Goal: Information Seeking & Learning: Learn about a topic

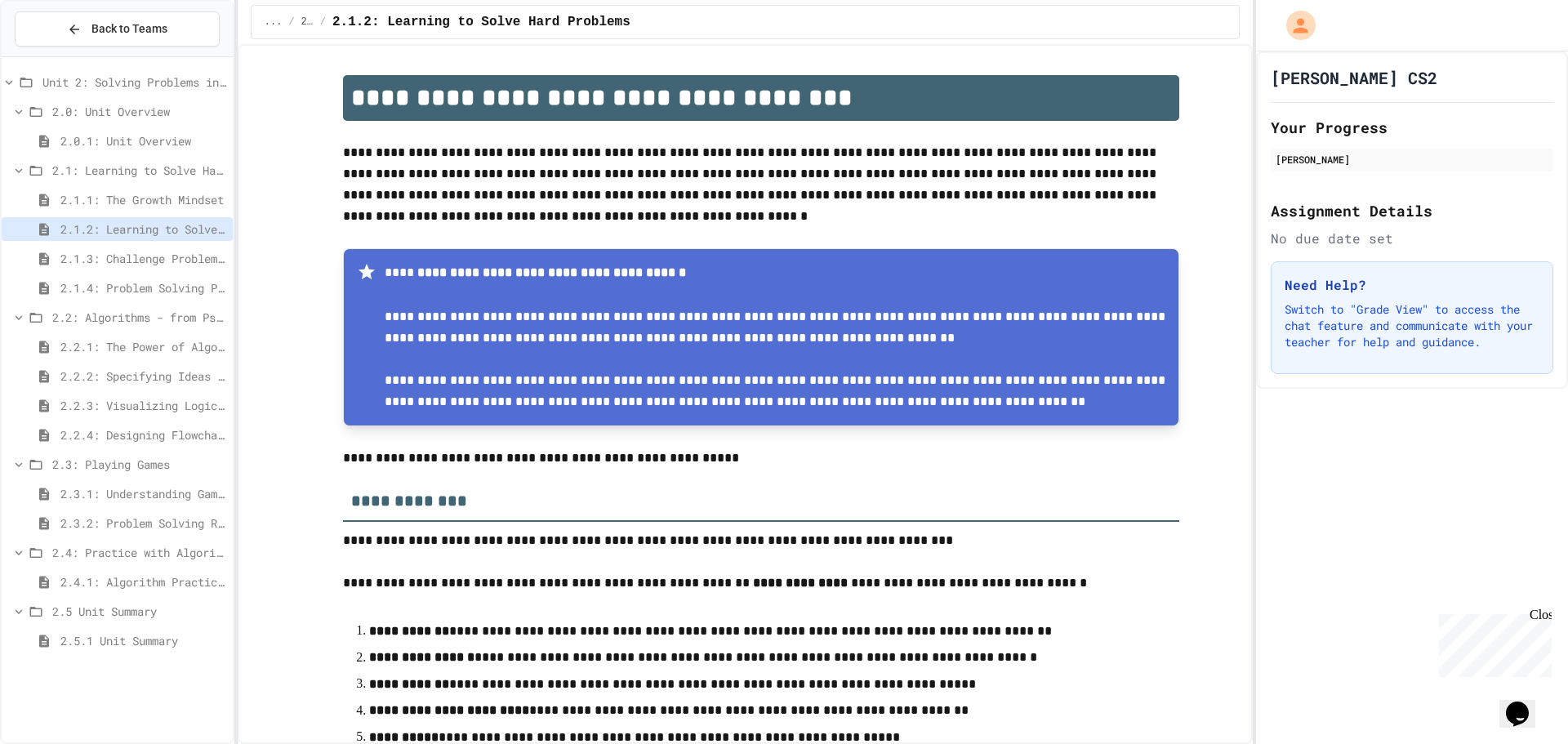
click at [152, 344] on span "2.2.1: The Power of Algorithms" at bounding box center [142, 346] width 166 height 17
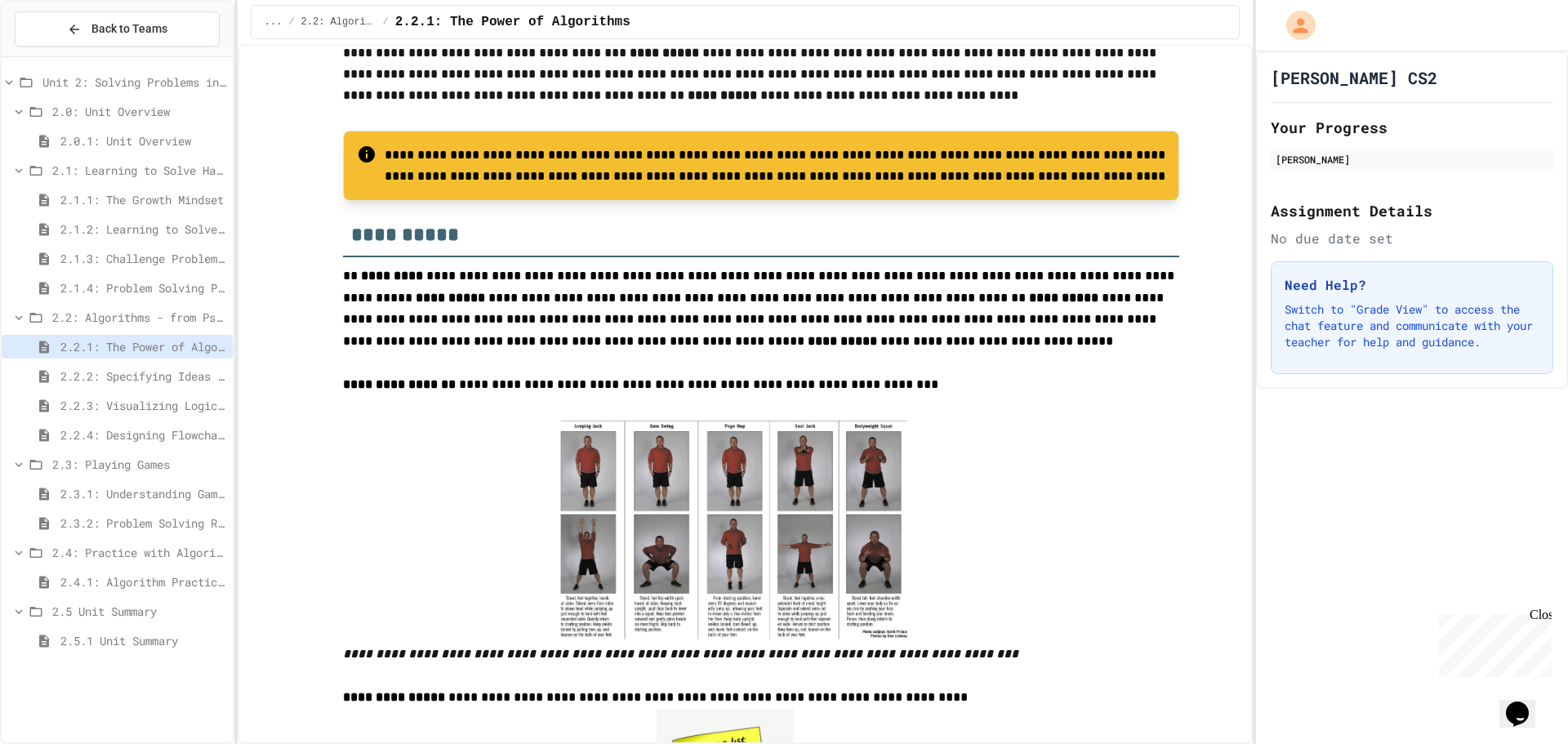
scroll to position [245, 0]
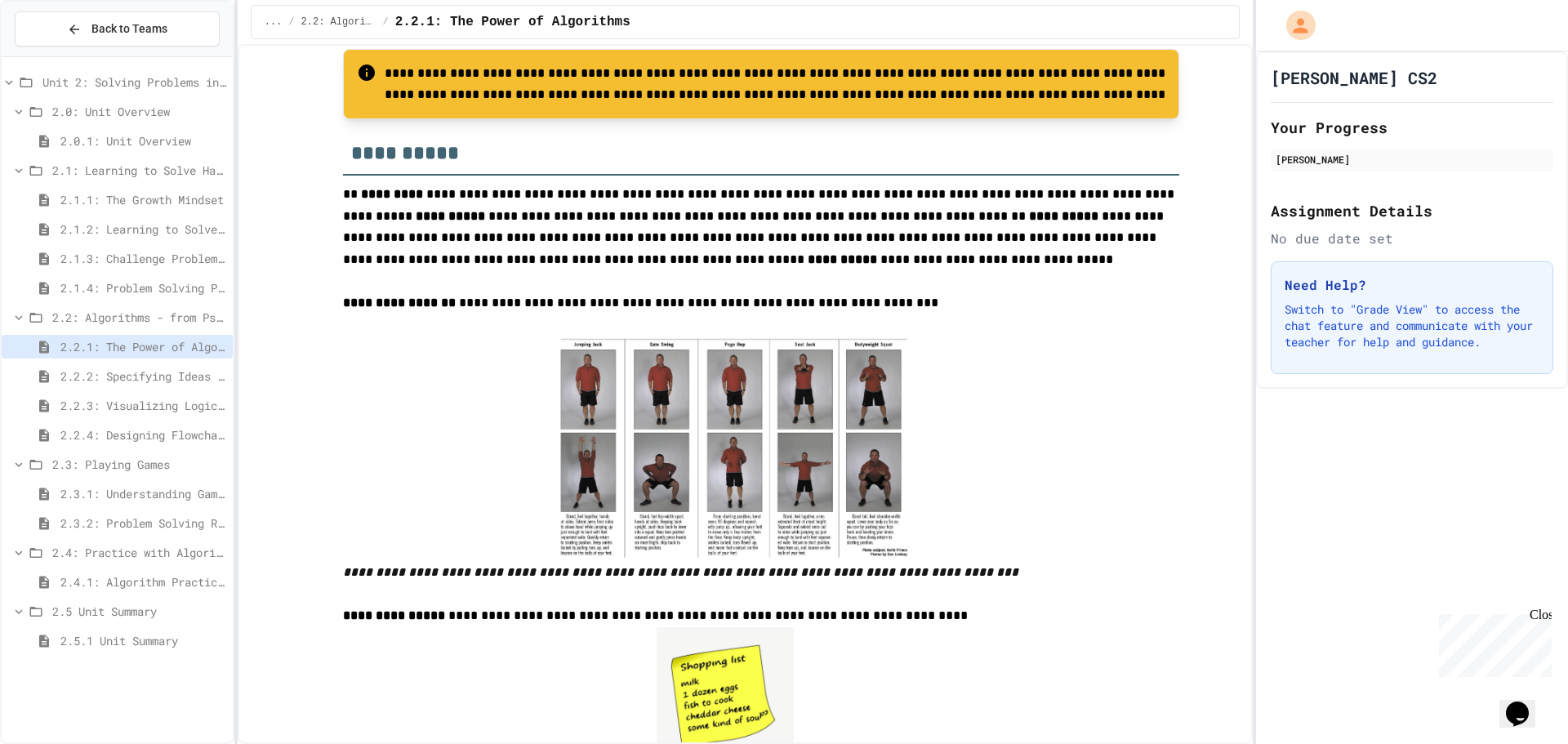
click at [699, 445] on img at bounding box center [731, 448] width 359 height 227
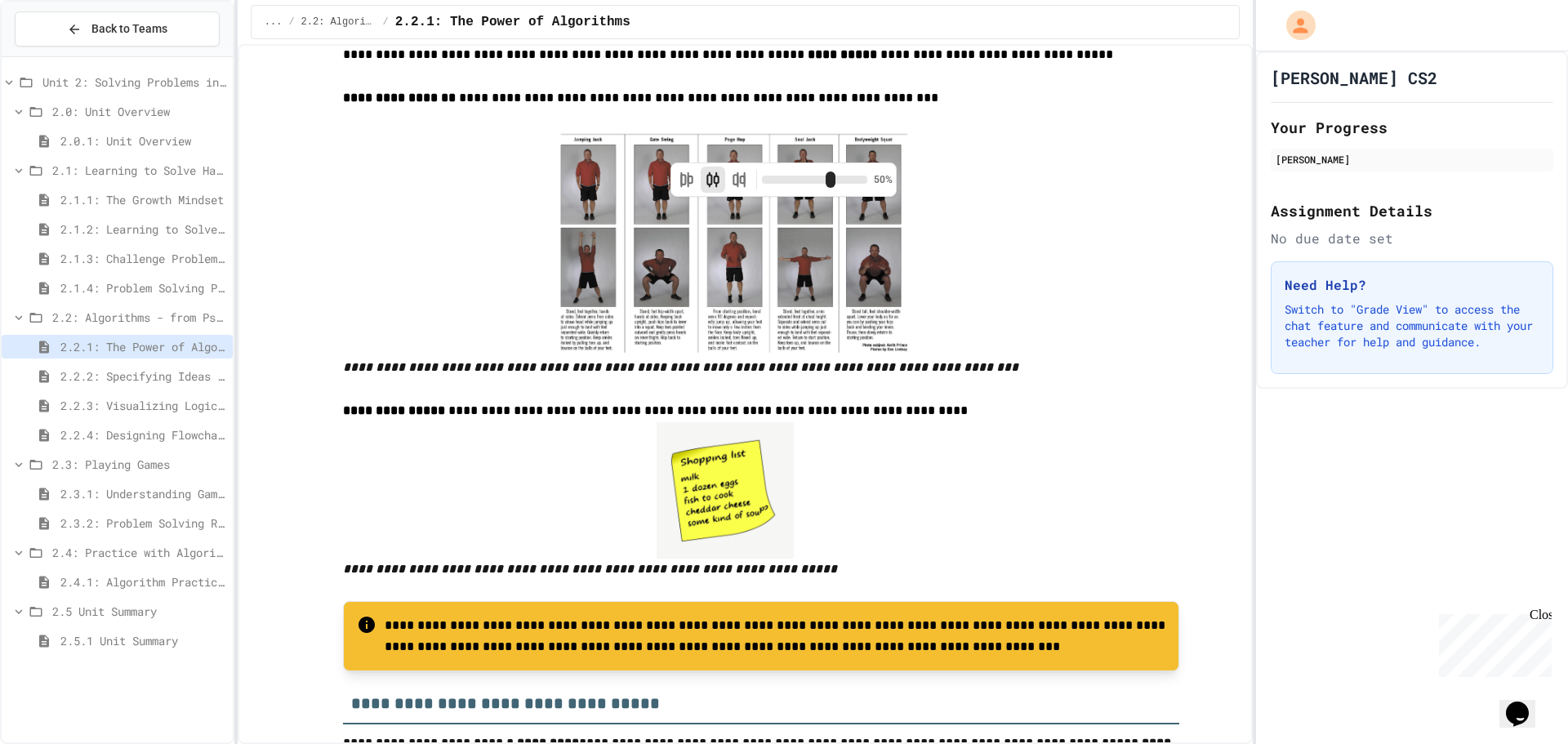
scroll to position [654, 0]
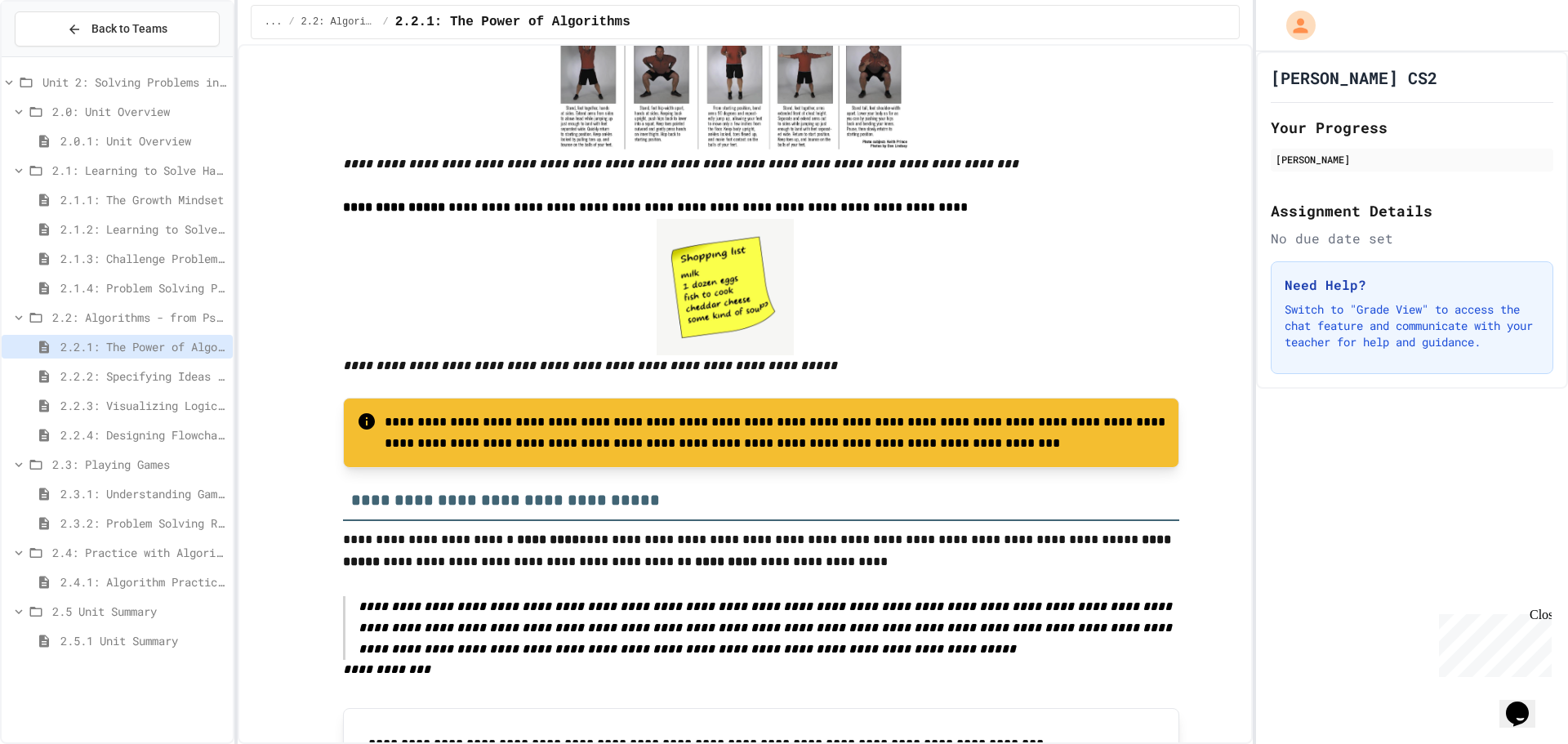
click at [167, 435] on span "2.2.4: Designing Flowcharts" at bounding box center [142, 434] width 166 height 17
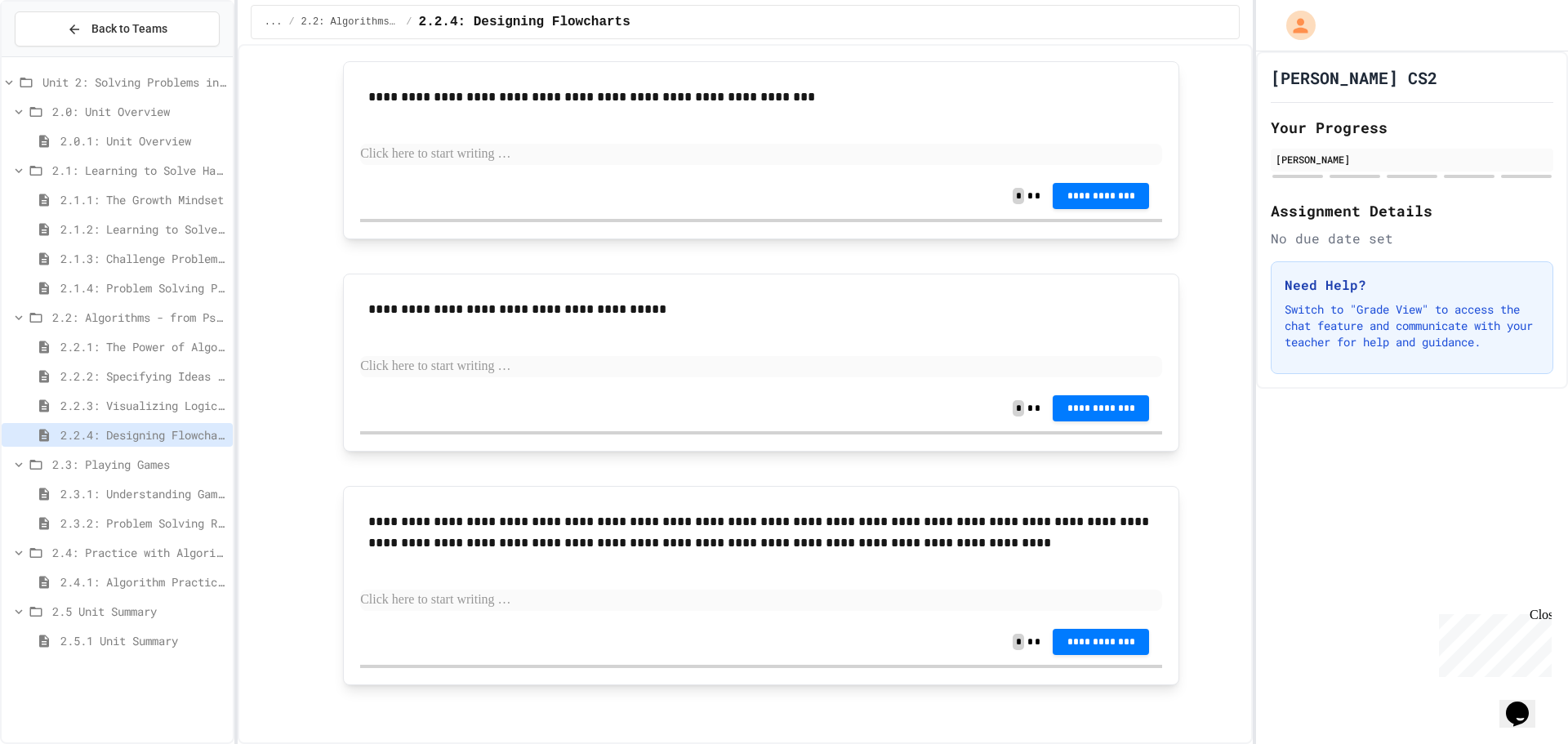
scroll to position [2021, 0]
click at [164, 467] on span "2.3: Playing Games" at bounding box center [139, 464] width 174 height 17
click at [163, 403] on span "2.2.3: Visualizing Logic with Flowcharts" at bounding box center [142, 405] width 166 height 17
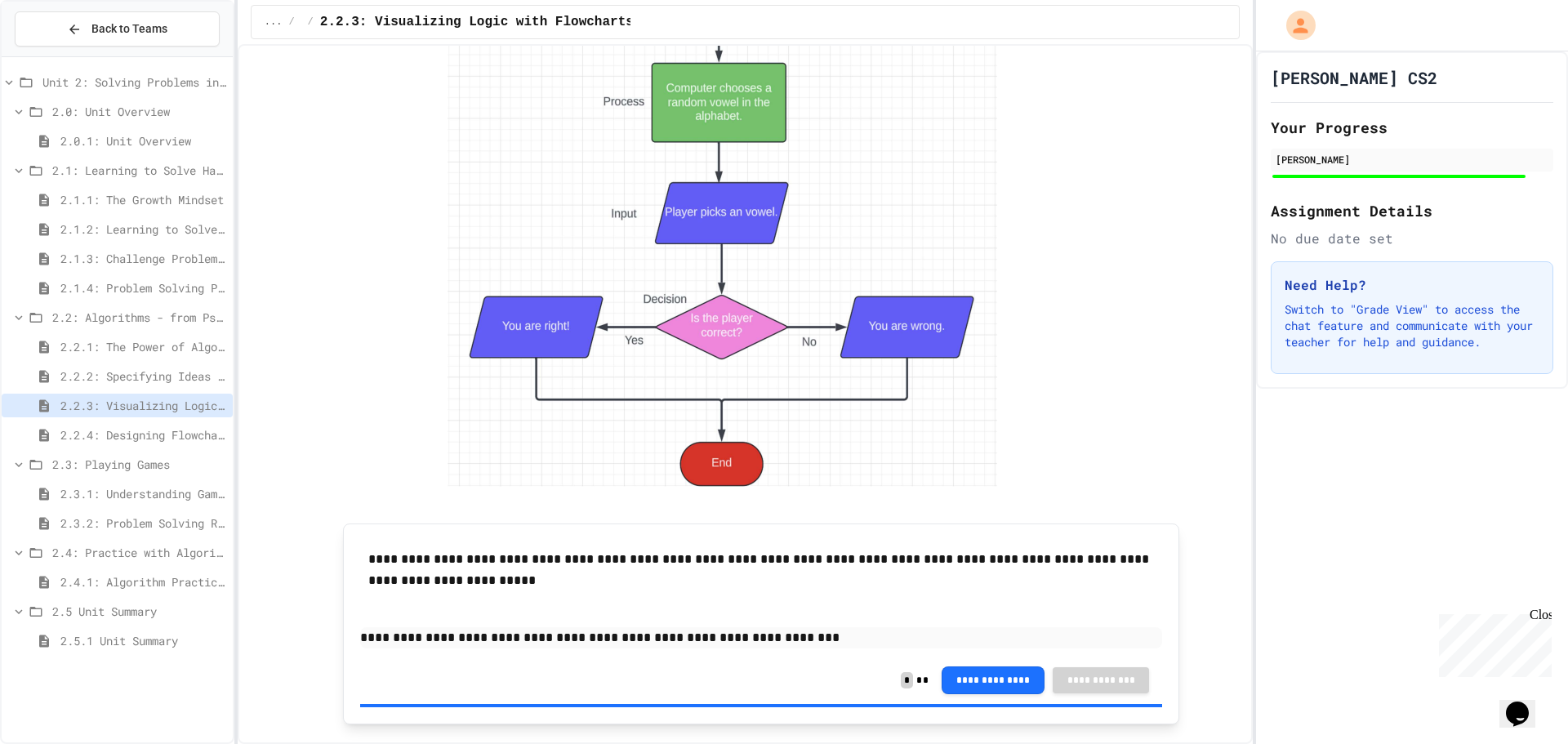
scroll to position [3187, 0]
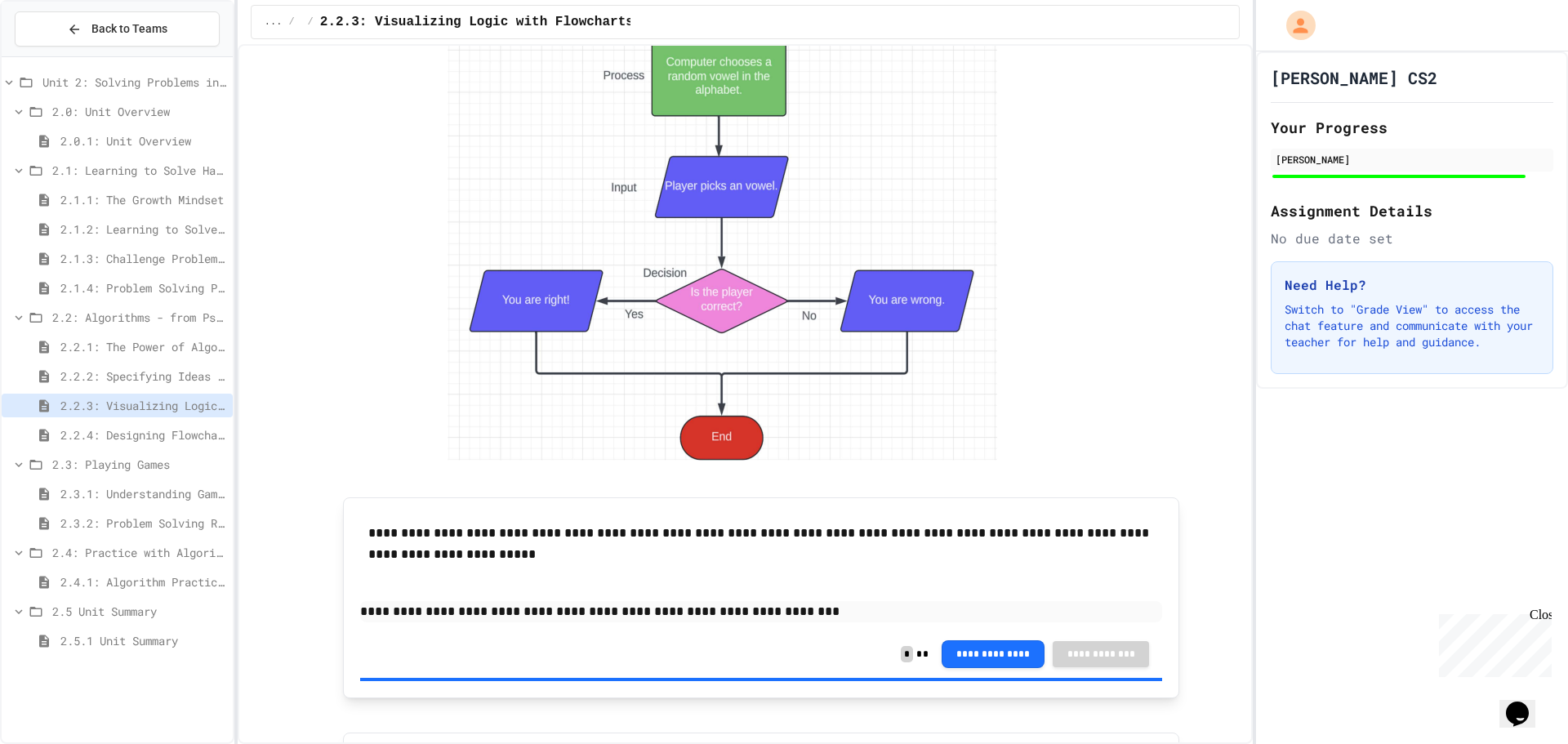
drag, startPoint x: 818, startPoint y: 413, endPoint x: 818, endPoint y: 453, distance: 40.0
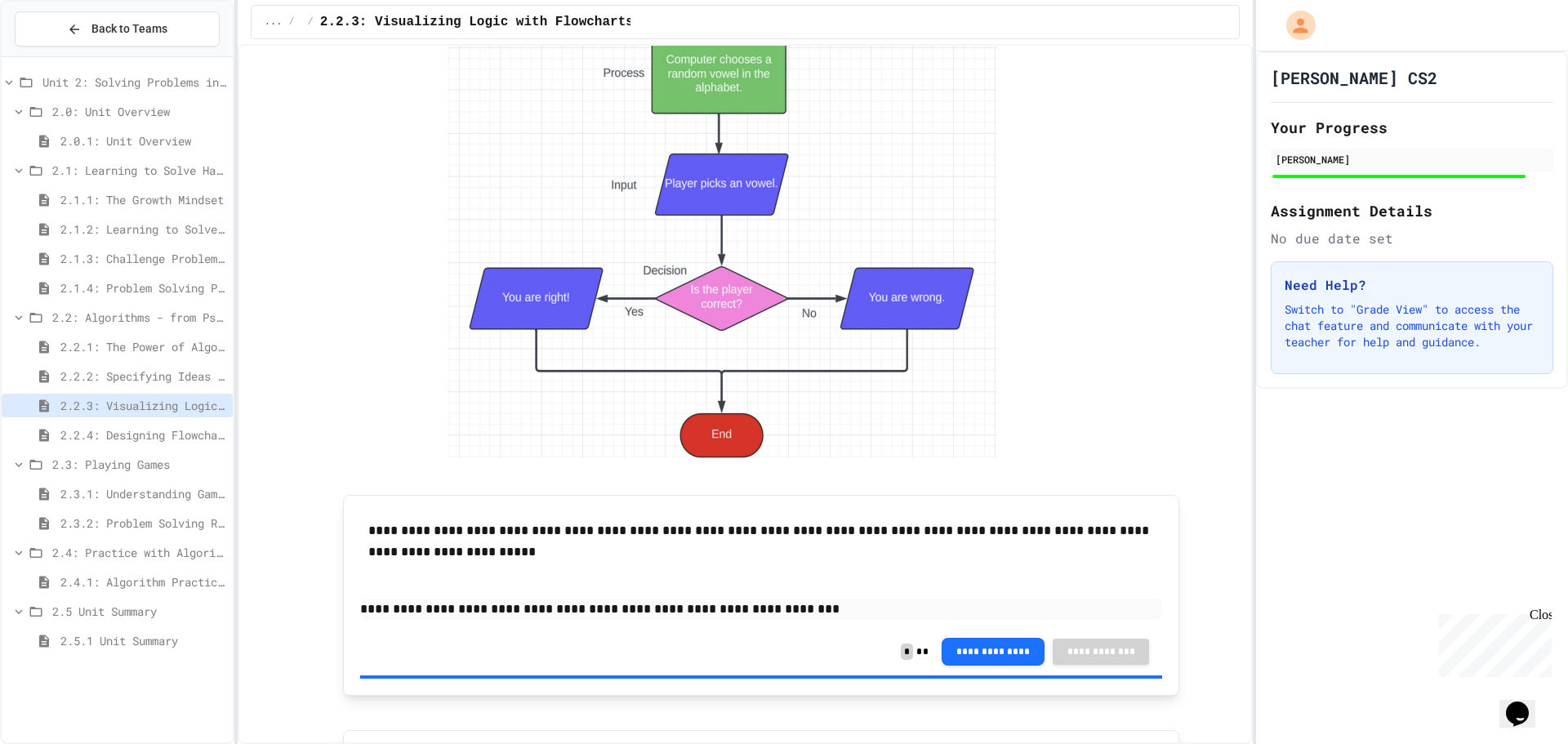
scroll to position [0, 0]
